Goal: Transaction & Acquisition: Purchase product/service

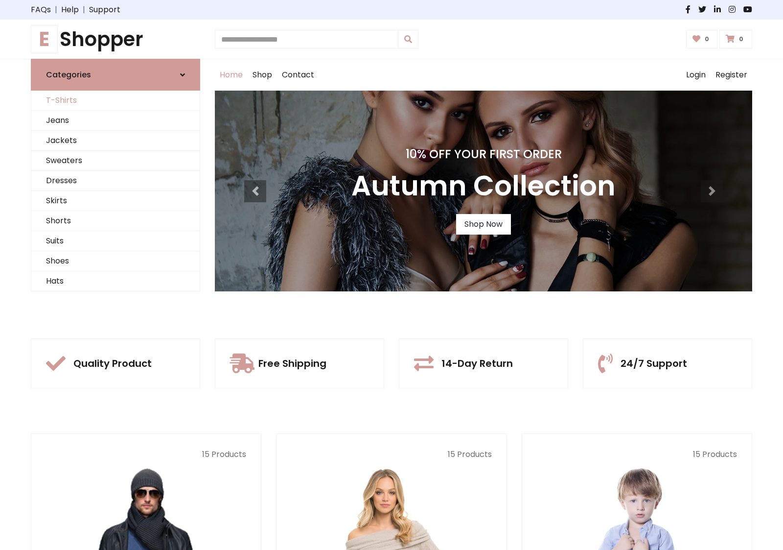
click at [116, 100] on link "T-Shirts" at bounding box center [115, 101] width 168 height 20
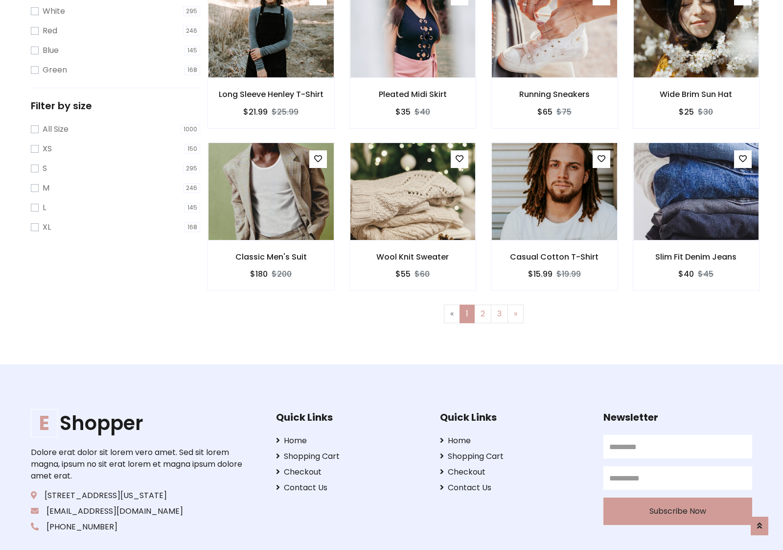
scroll to position [18, 0]
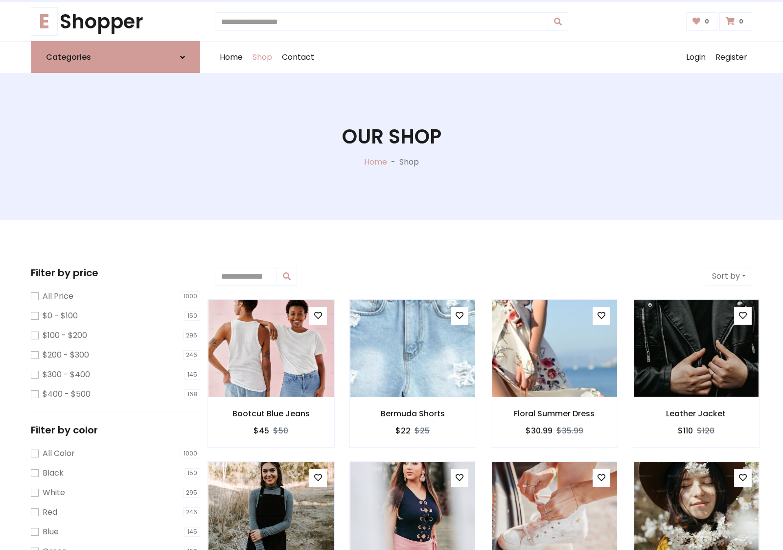
click at [392, 146] on h1 "Our Shop" at bounding box center [391, 137] width 99 height 24
click at [484, 57] on div "Home Shop Contact Log out Login Register" at bounding box center [484, 57] width 538 height 31
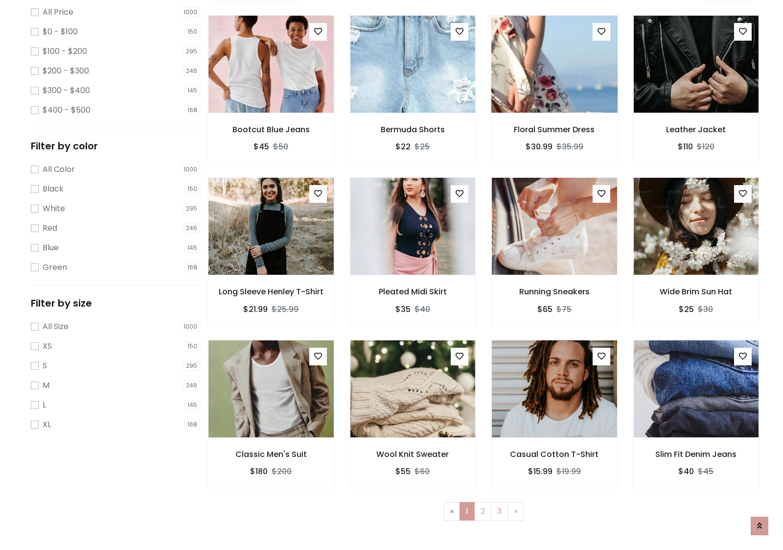
click at [554, 98] on img at bounding box center [554, 64] width 150 height 235
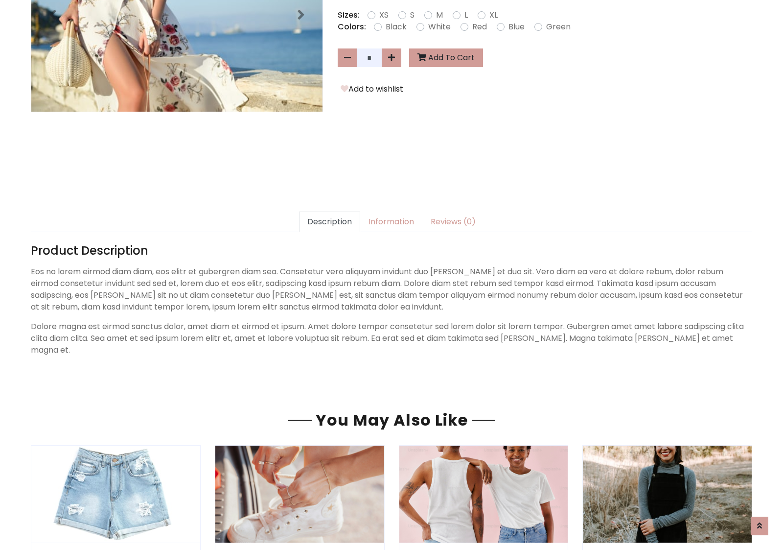
scroll to position [239, 0]
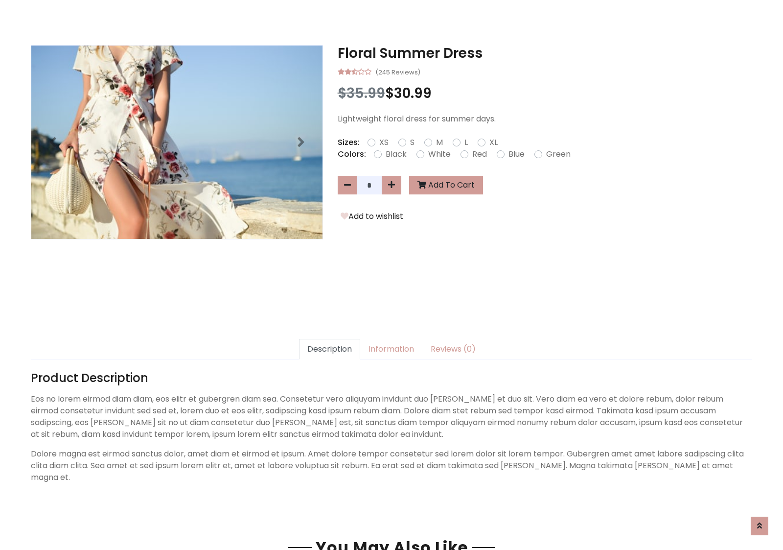
click at [545, 53] on h3 "Floral Summer Dress" at bounding box center [545, 53] width 415 height 17
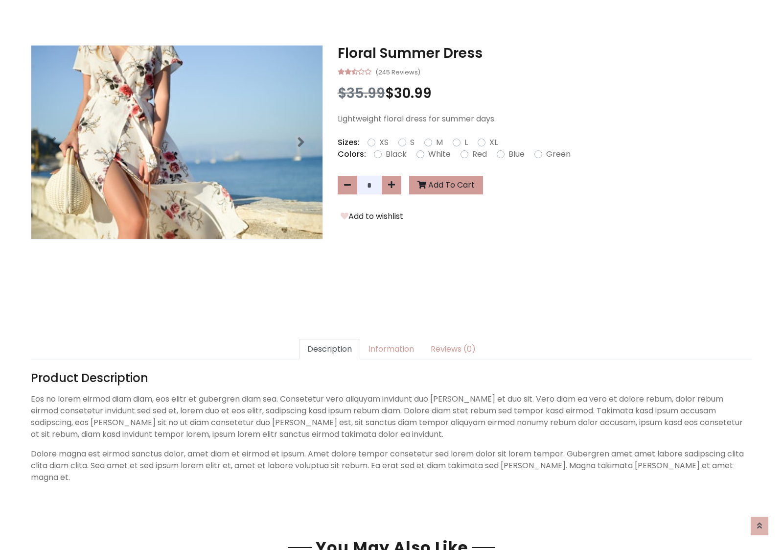
scroll to position [0, 0]
